Goal: Task Accomplishment & Management: Manage account settings

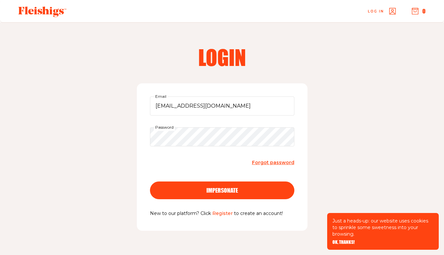
click at [236, 187] on span "impersonate" at bounding box center [221, 184] width 31 height 6
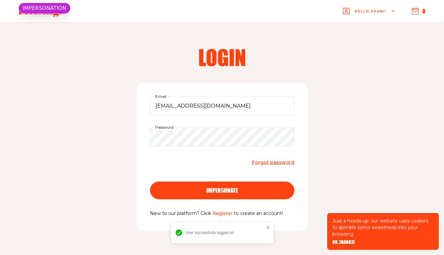
click at [347, 240] on span "OK, THANKS!" at bounding box center [343, 237] width 22 height 5
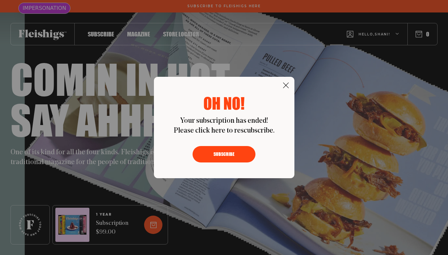
click at [235, 155] on button "Subscribe" at bounding box center [224, 154] width 63 height 16
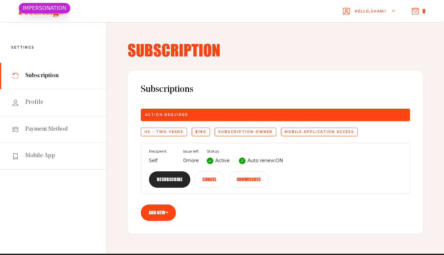
click at [190, 171] on button "Resubscribe" at bounding box center [169, 179] width 41 height 16
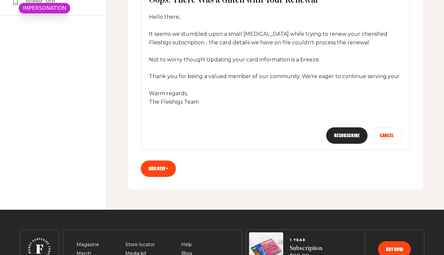
scroll to position [170, 0]
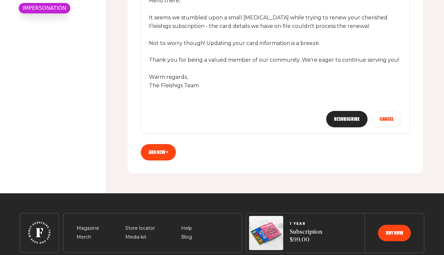
click at [343, 124] on button "Resubscribe" at bounding box center [346, 119] width 41 height 16
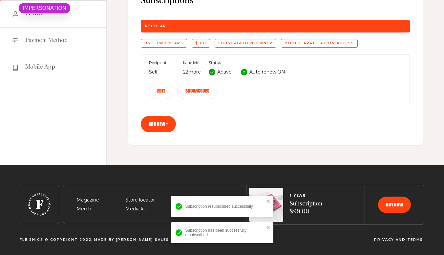
scroll to position [0, 0]
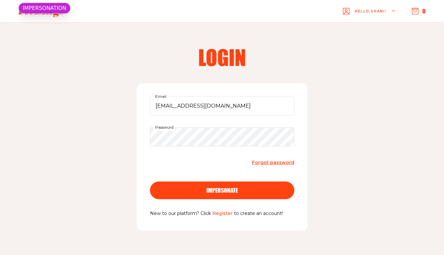
click at [243, 189] on div "impersonate" at bounding box center [222, 190] width 118 height 6
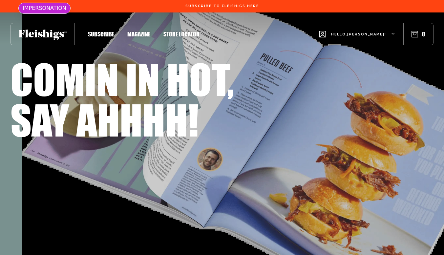
click at [373, 30] on div "Hello, Anne !" at bounding box center [357, 34] width 76 height 26
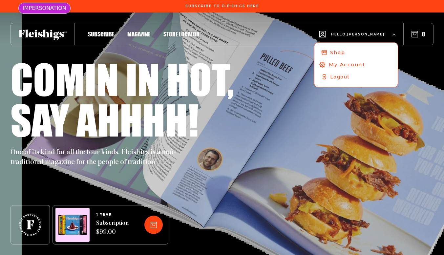
click at [359, 65] on span "My Account" at bounding box center [346, 64] width 36 height 7
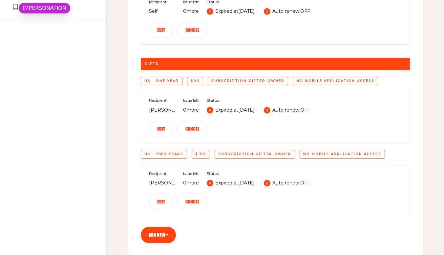
scroll to position [193, 0]
